Goal: Check status: Check status

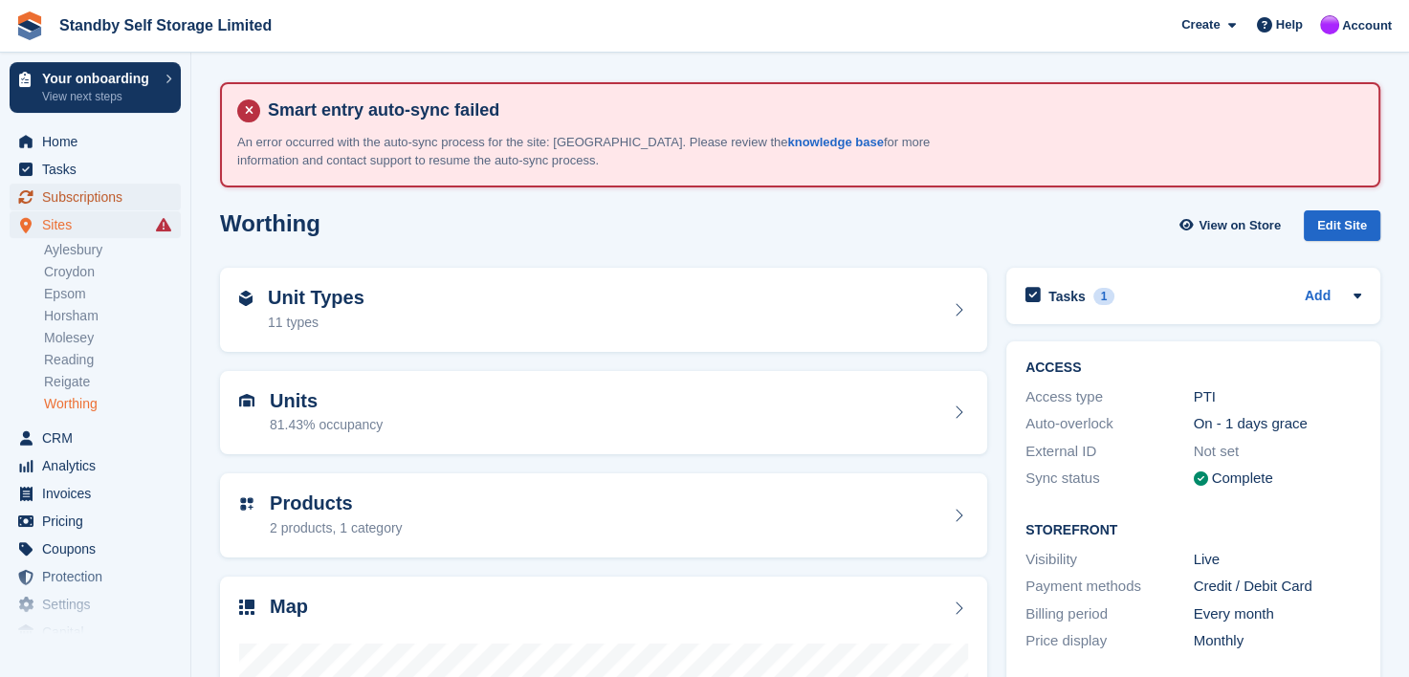
click at [47, 197] on span "Subscriptions" at bounding box center [99, 197] width 115 height 27
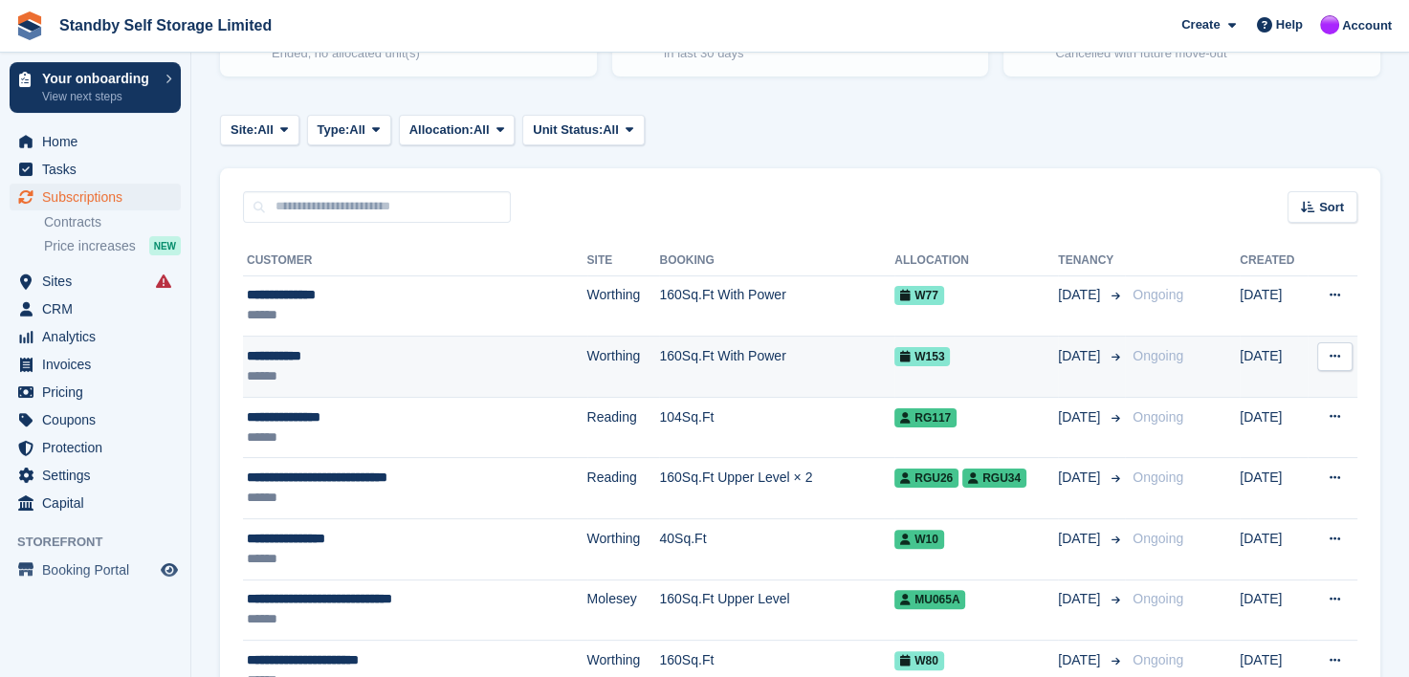
scroll to position [383, 0]
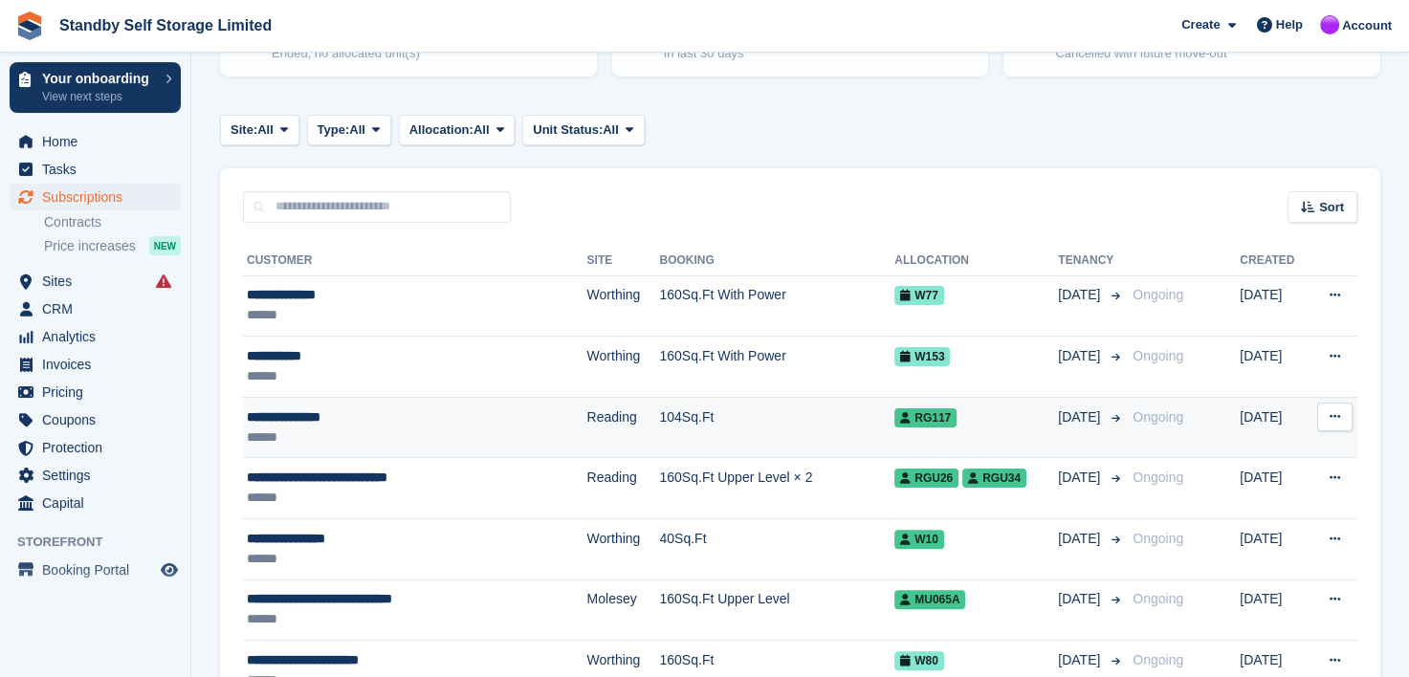
click at [308, 416] on div "**********" at bounding box center [384, 418] width 274 height 20
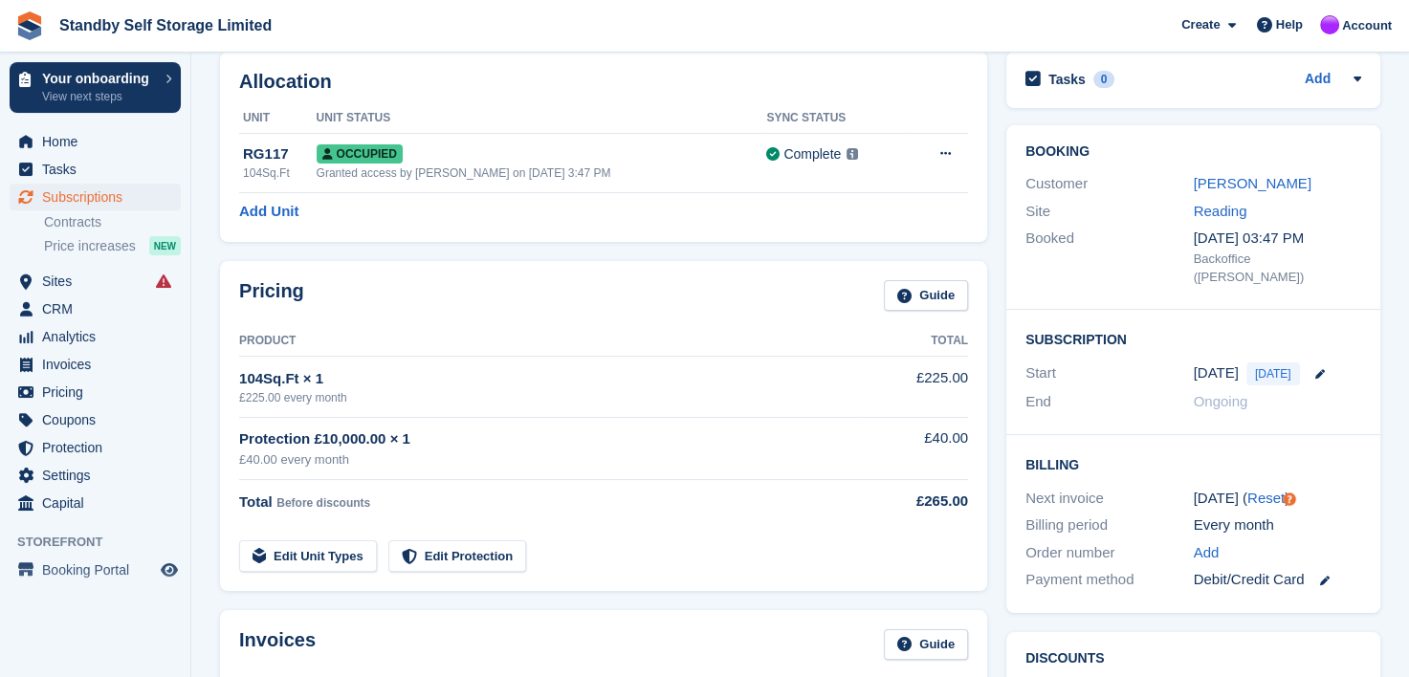
scroll to position [110, 0]
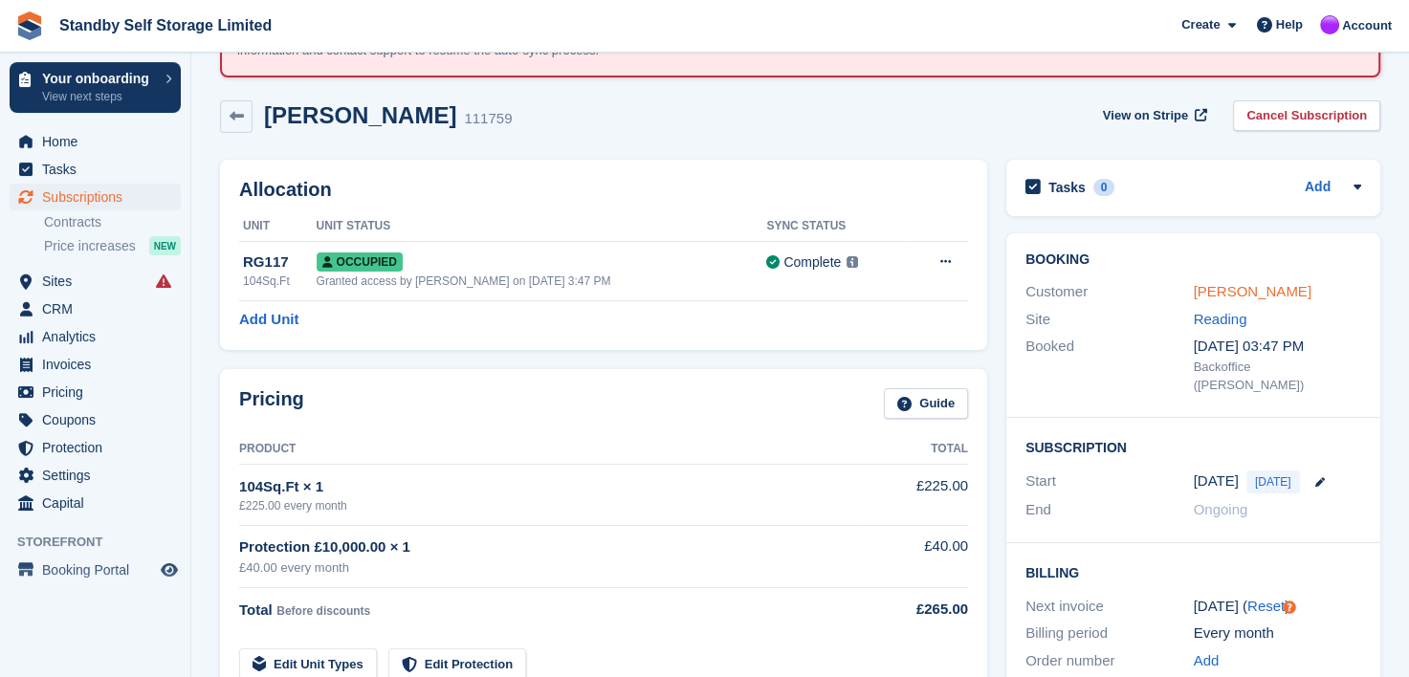
click at [1207, 289] on link "Jaydeep Gundara" at bounding box center [1253, 291] width 118 height 16
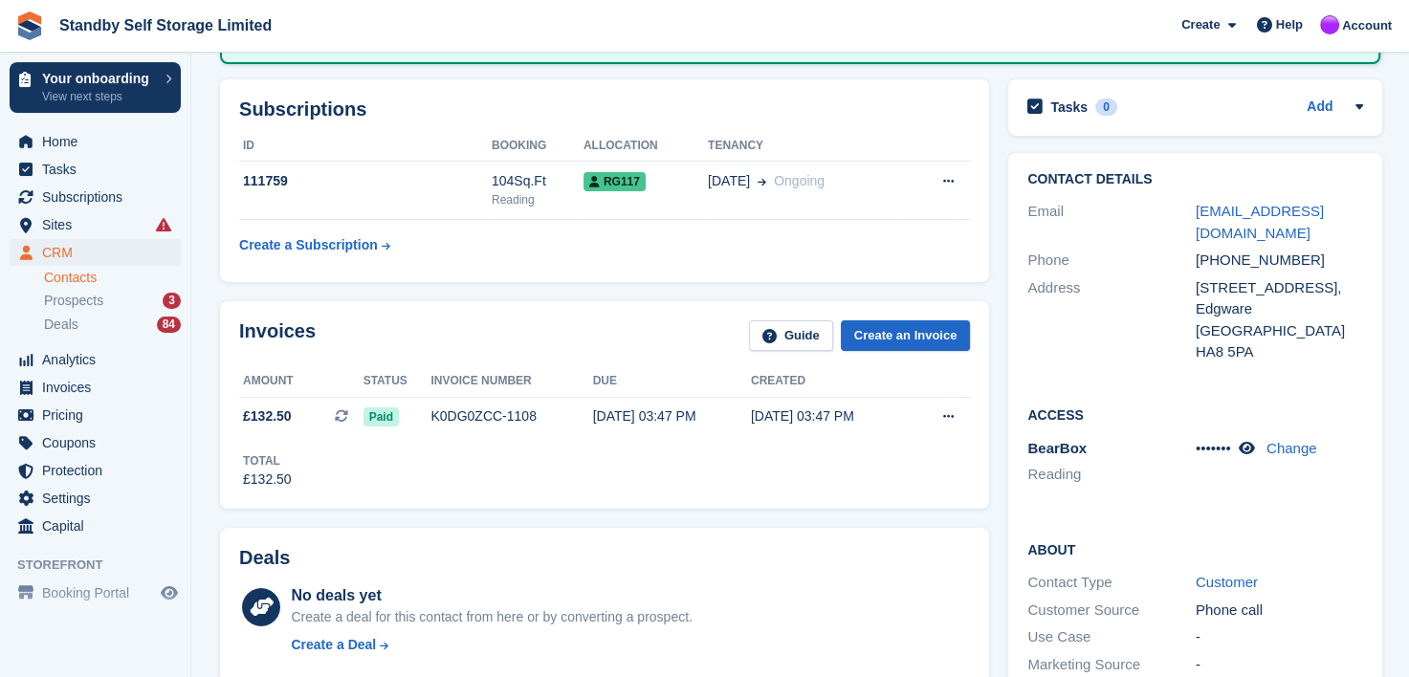
scroll to position [302, 0]
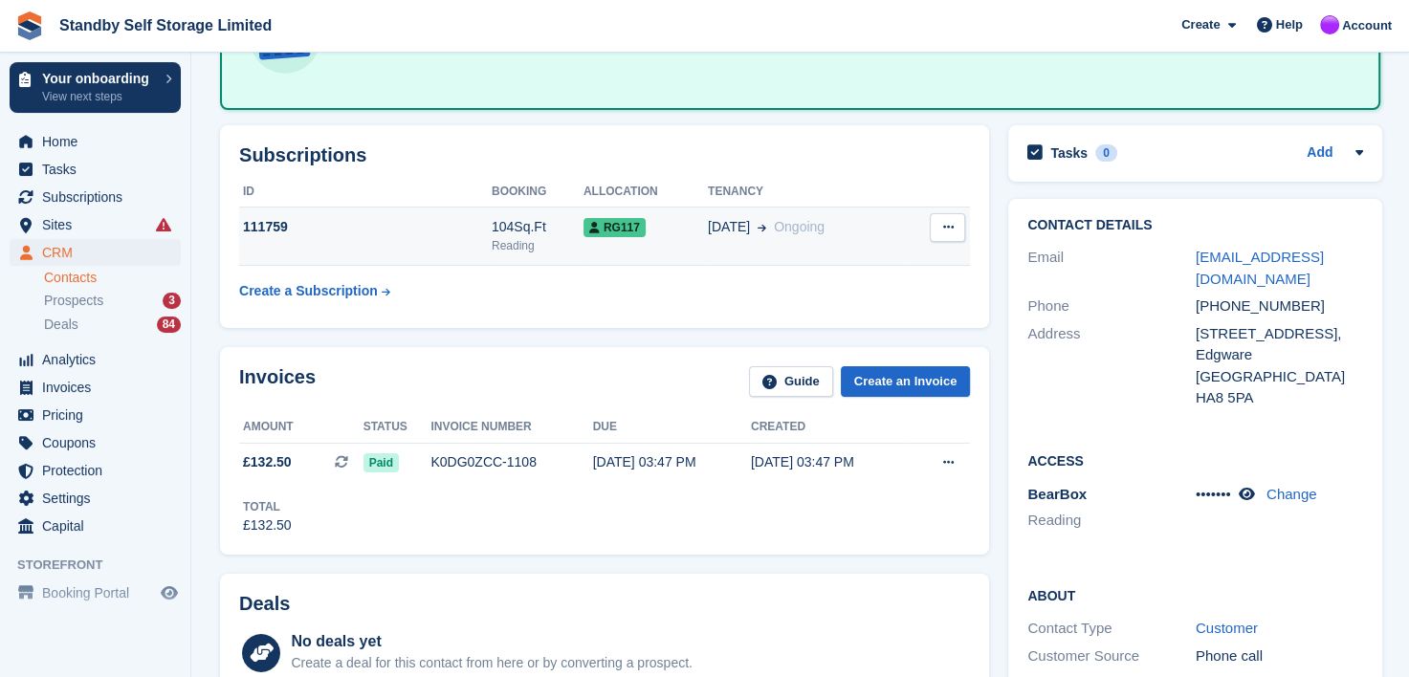
click at [409, 233] on td "111759" at bounding box center [365, 237] width 253 height 58
